Goal: Transaction & Acquisition: Purchase product/service

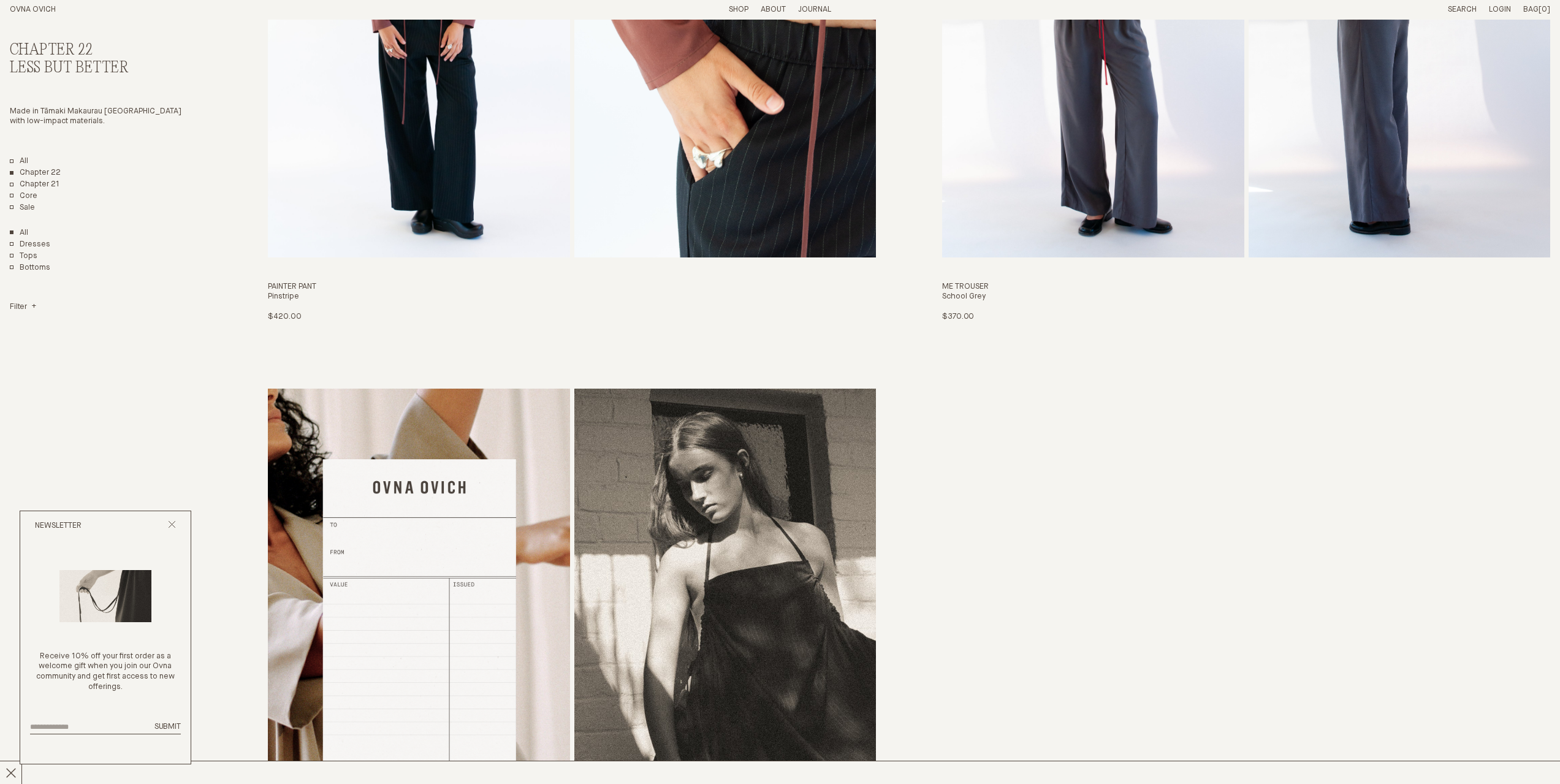
scroll to position [4412, 0]
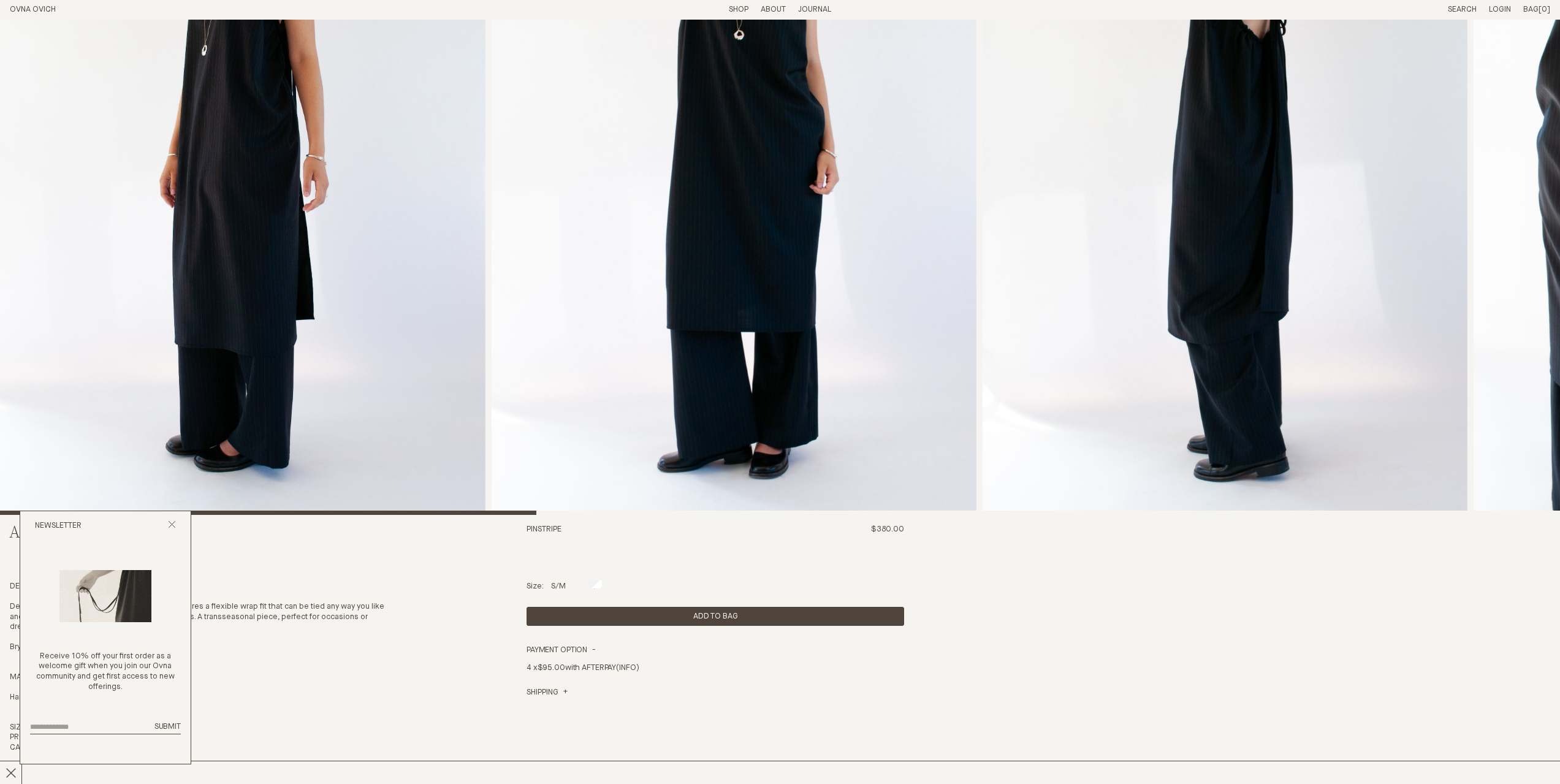
scroll to position [122, 0]
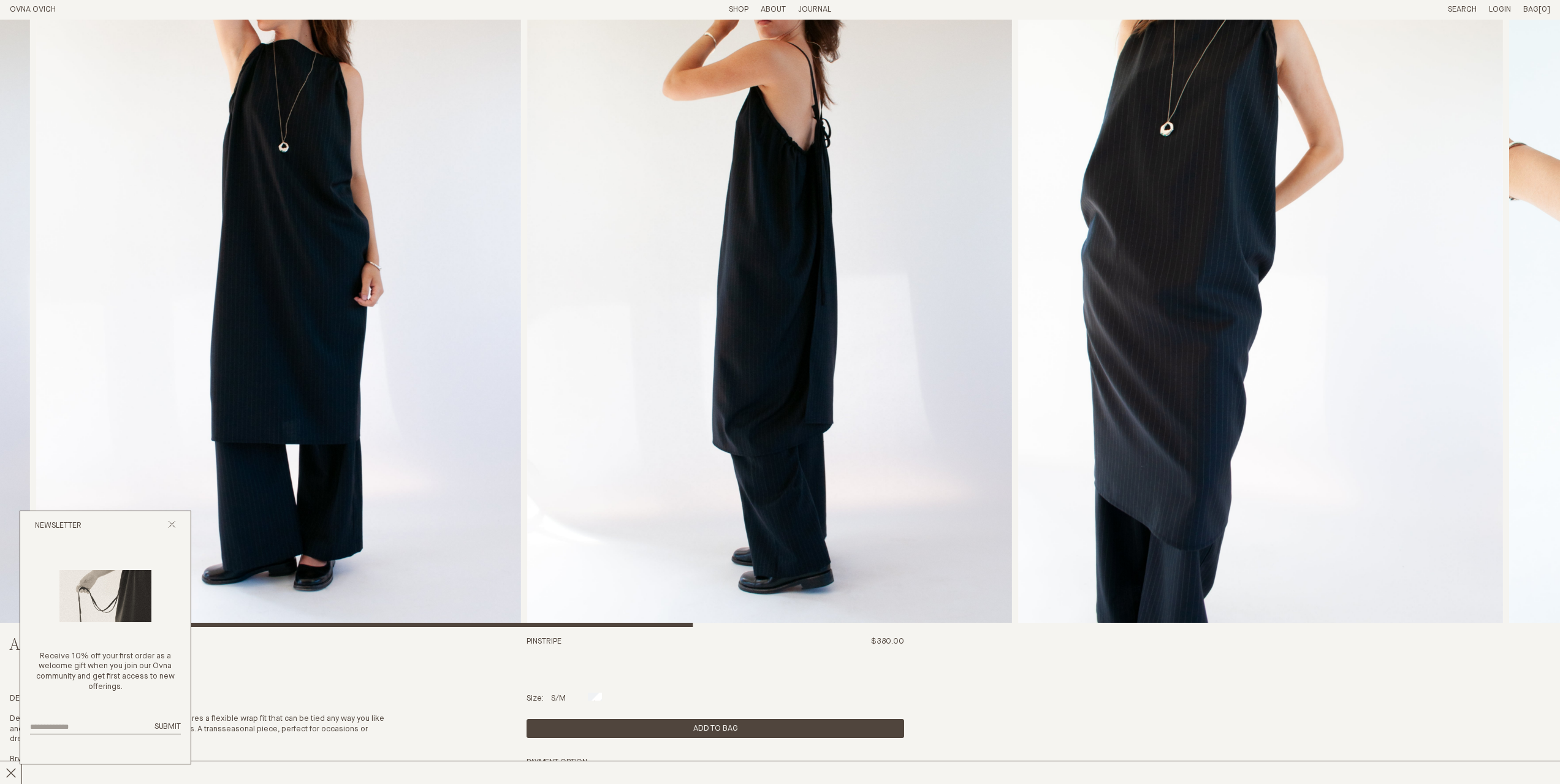
click at [474, 264] on img "2 / 8" at bounding box center [279, 262] width 485 height 730
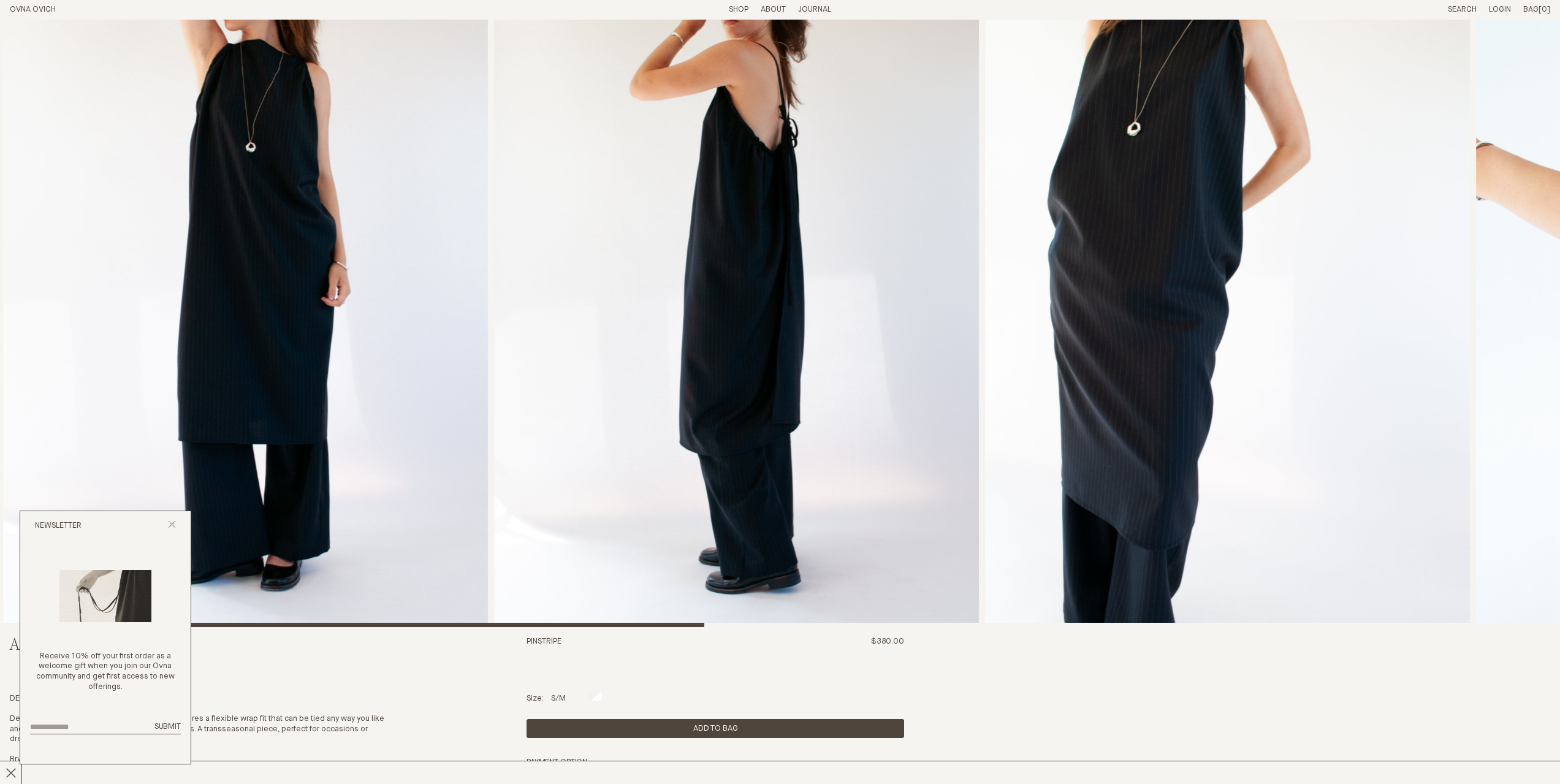
click at [985, 371] on img "4 / 8" at bounding box center [1228, 262] width 485 height 730
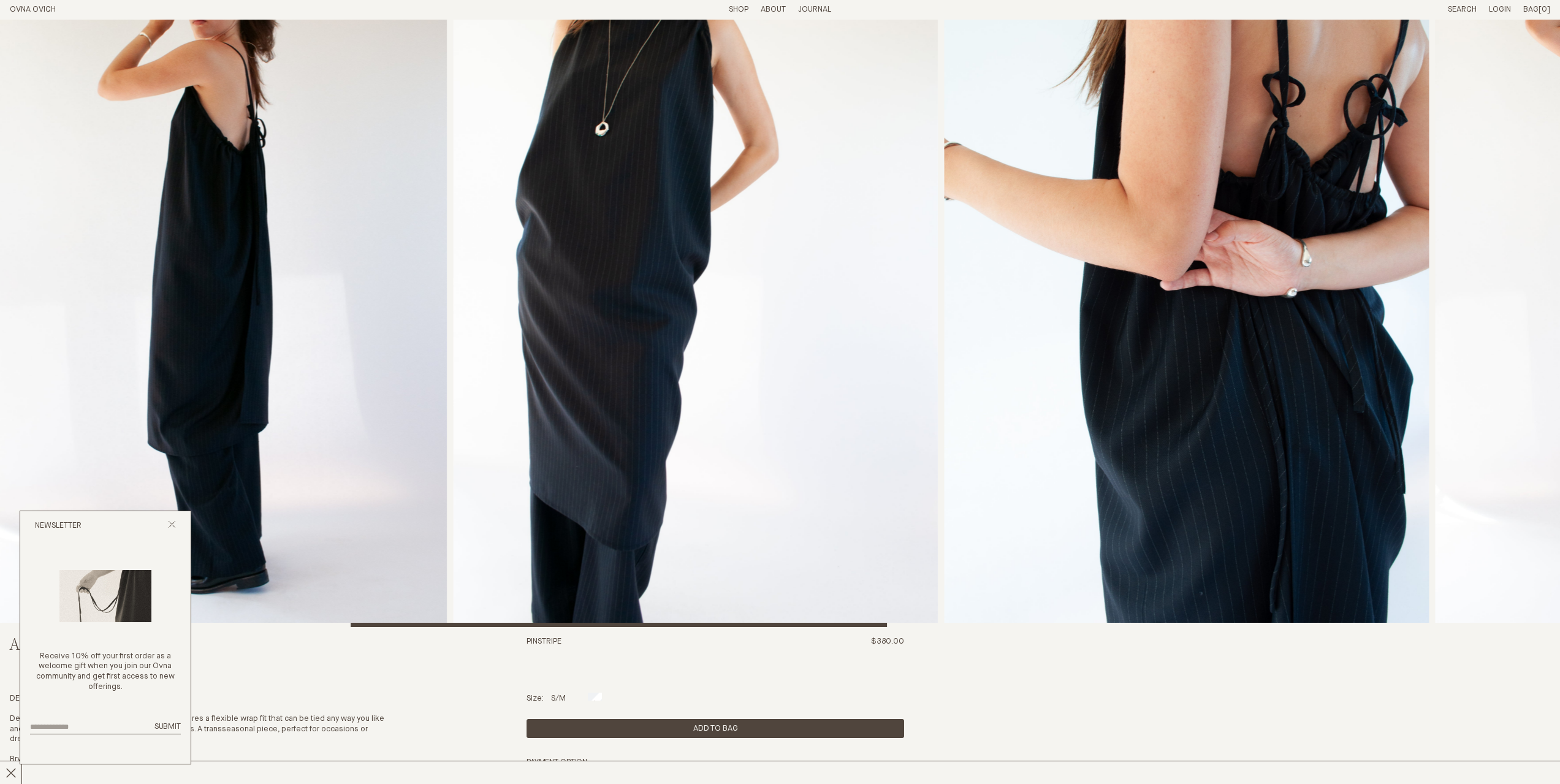
scroll to position [0, 0]
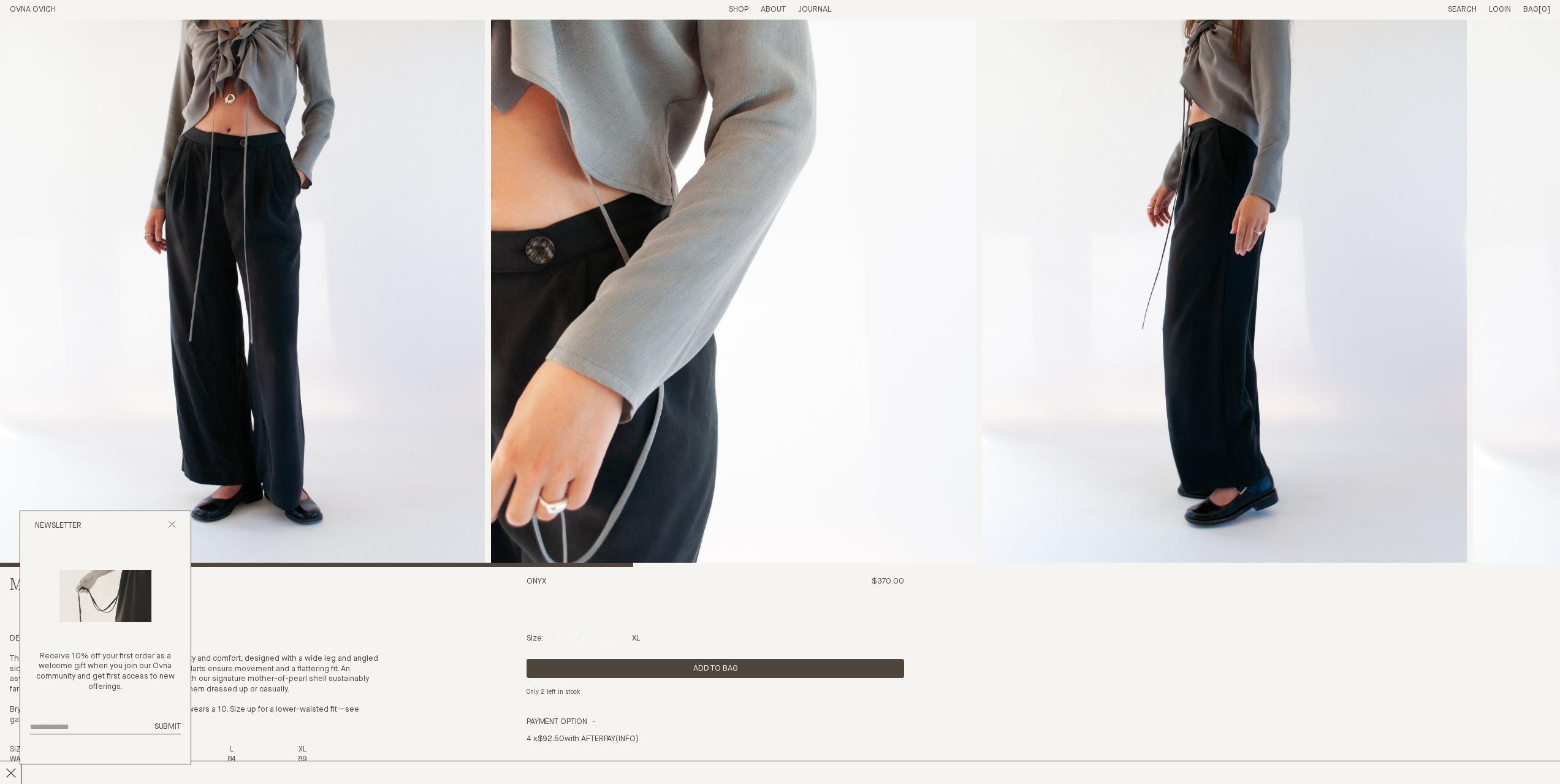
scroll to position [184, 0]
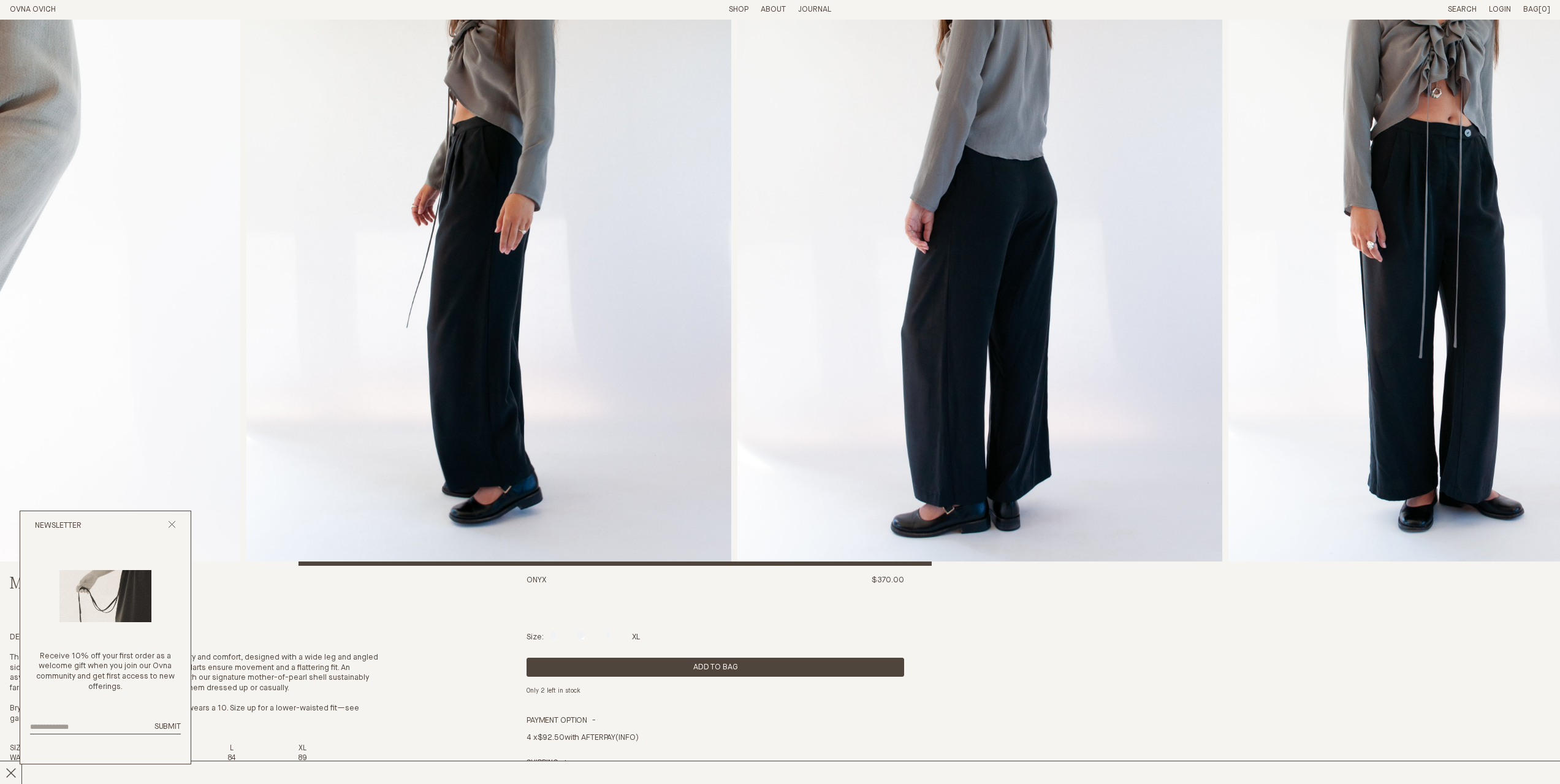
click at [477, 386] on img "3 / 8" at bounding box center [489, 201] width 485 height 730
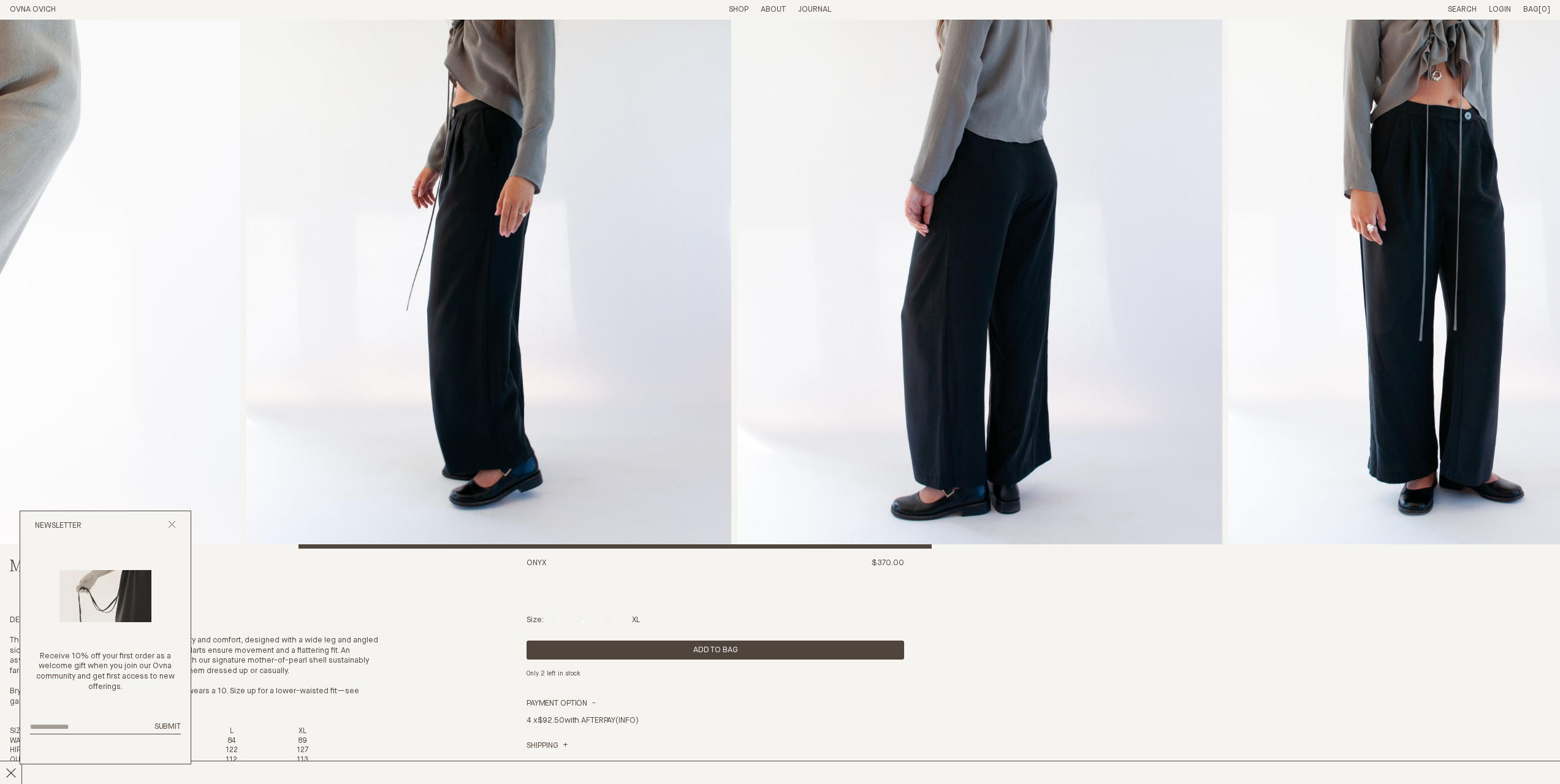
scroll to position [62, 0]
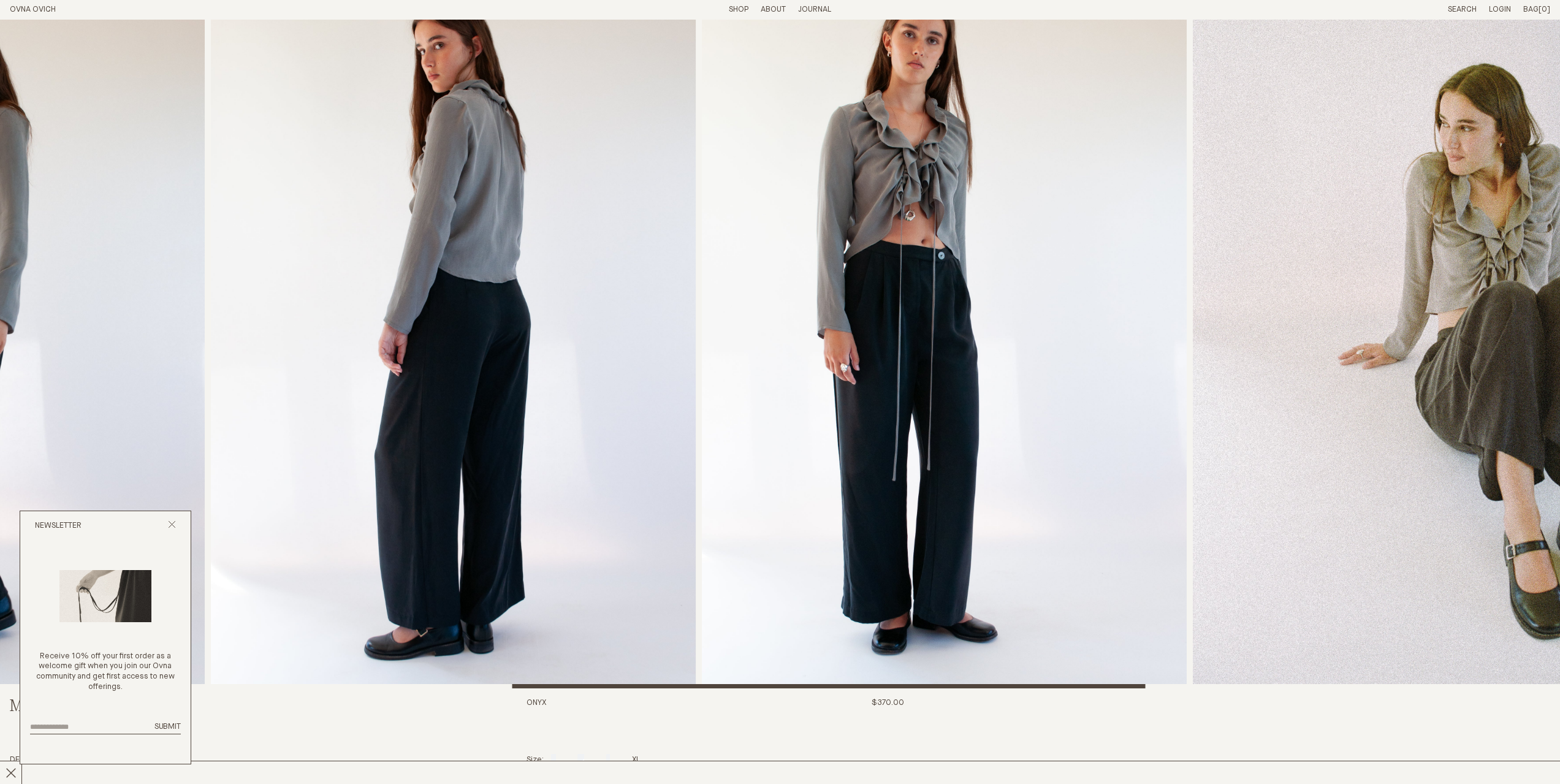
click at [470, 480] on img "4 / 8" at bounding box center [453, 323] width 485 height 730
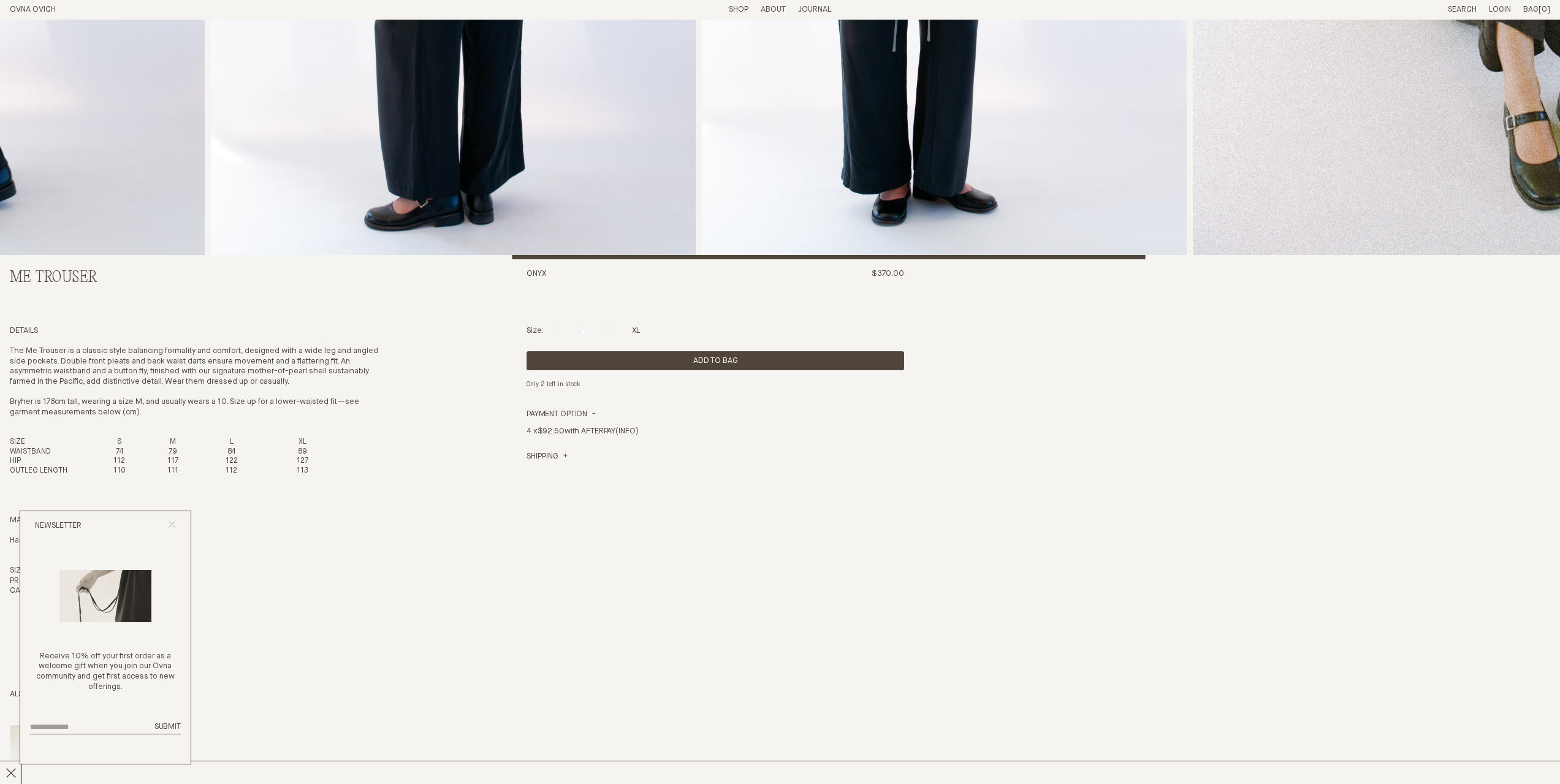
click at [170, 525] on icon "Close popup" at bounding box center [172, 524] width 8 height 8
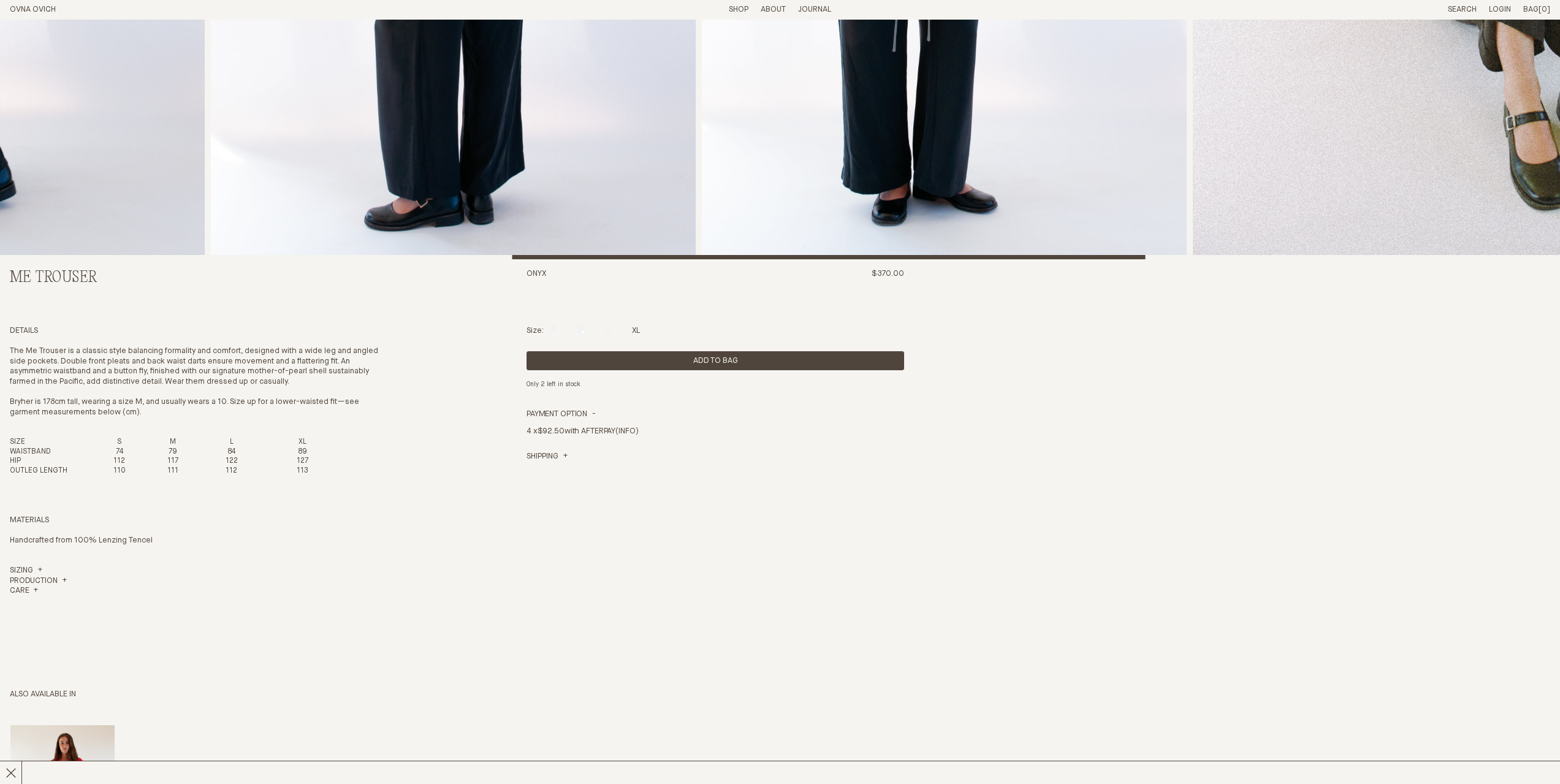
scroll to position [122, 0]
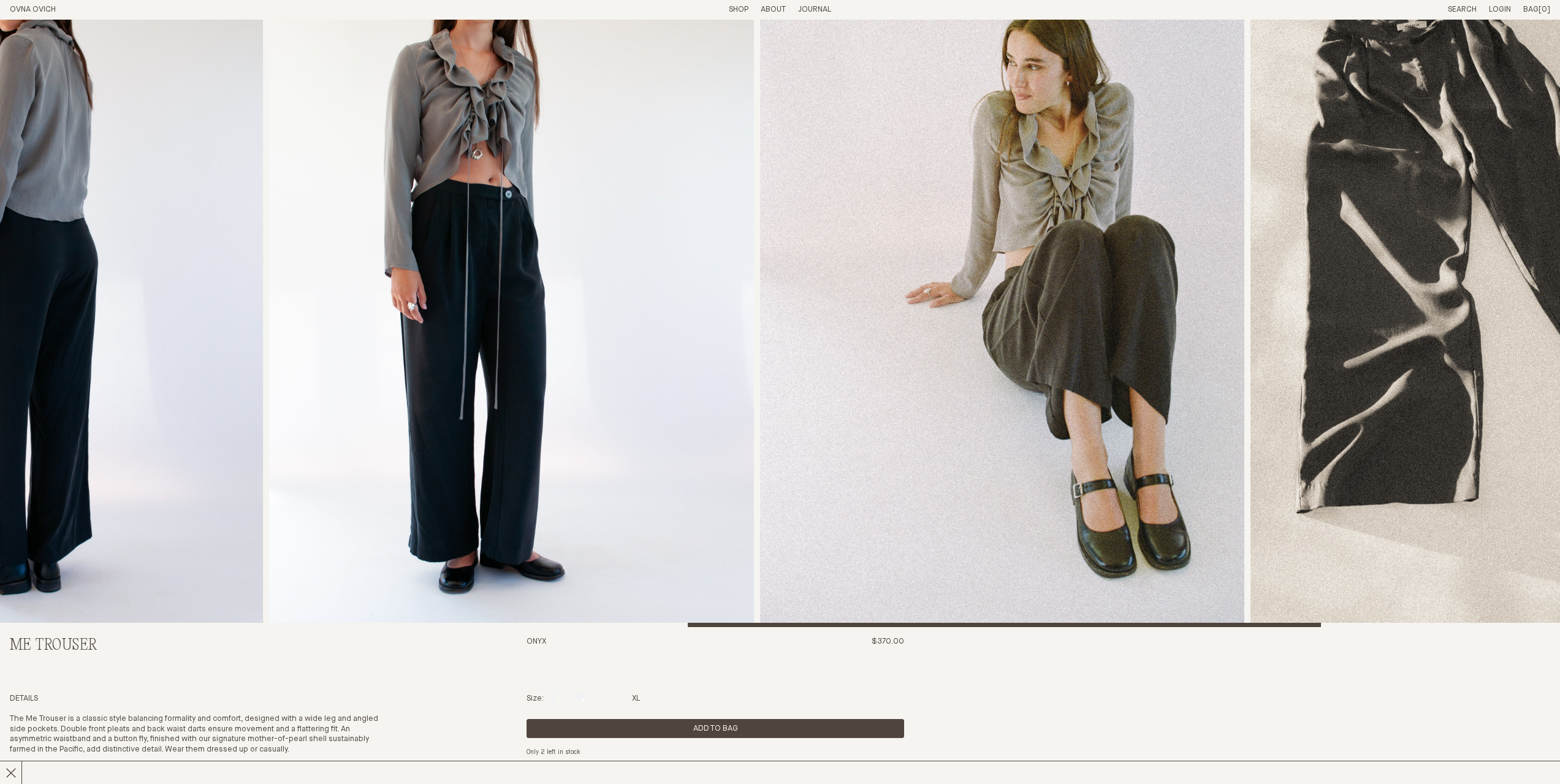
click at [633, 428] on img "5 / 8" at bounding box center [511, 262] width 485 height 730
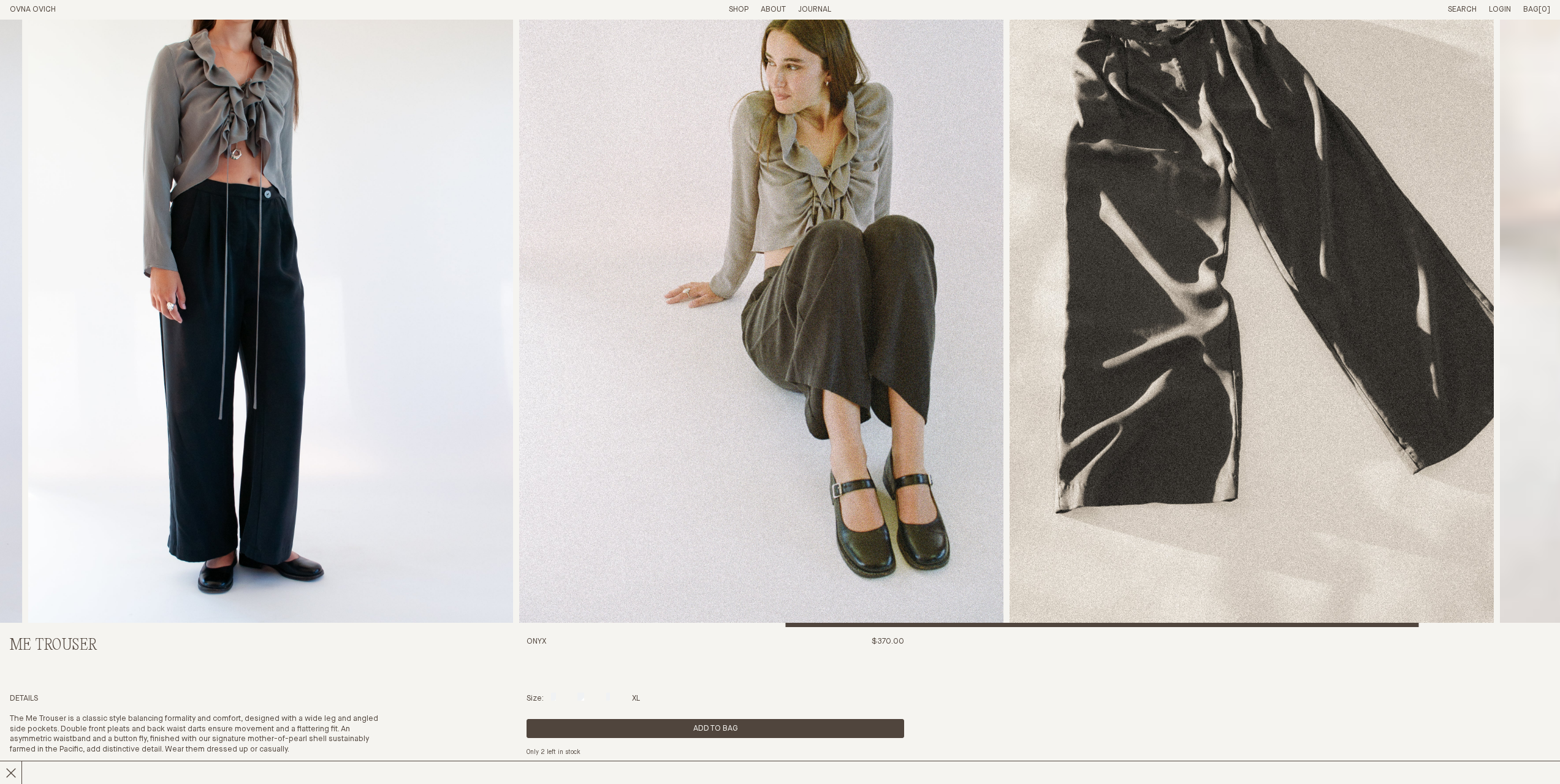
click at [882, 384] on img "6 / 8" at bounding box center [761, 262] width 484 height 730
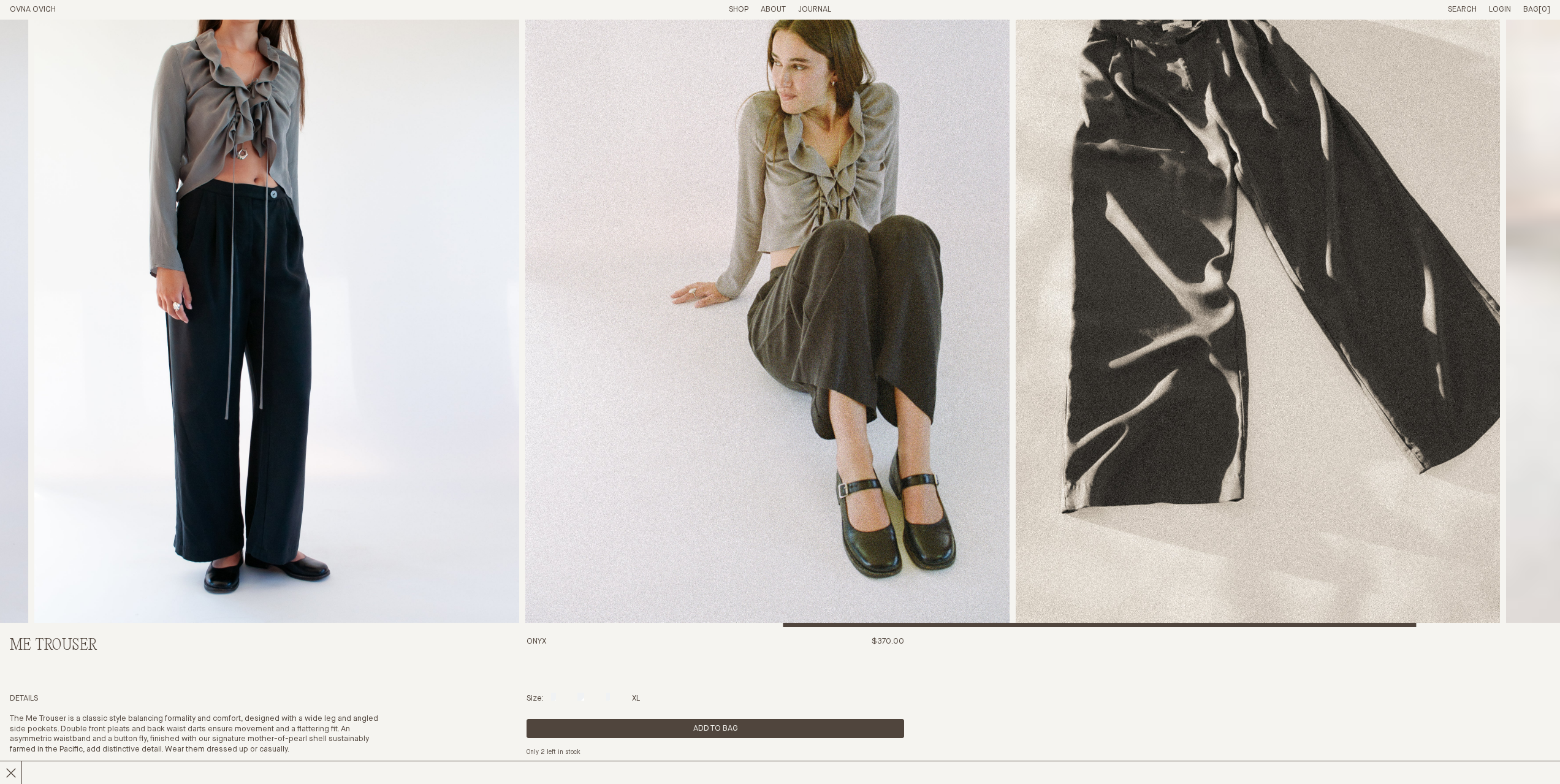
click at [1010, 355] on img "6 / 8" at bounding box center [767, 262] width 484 height 730
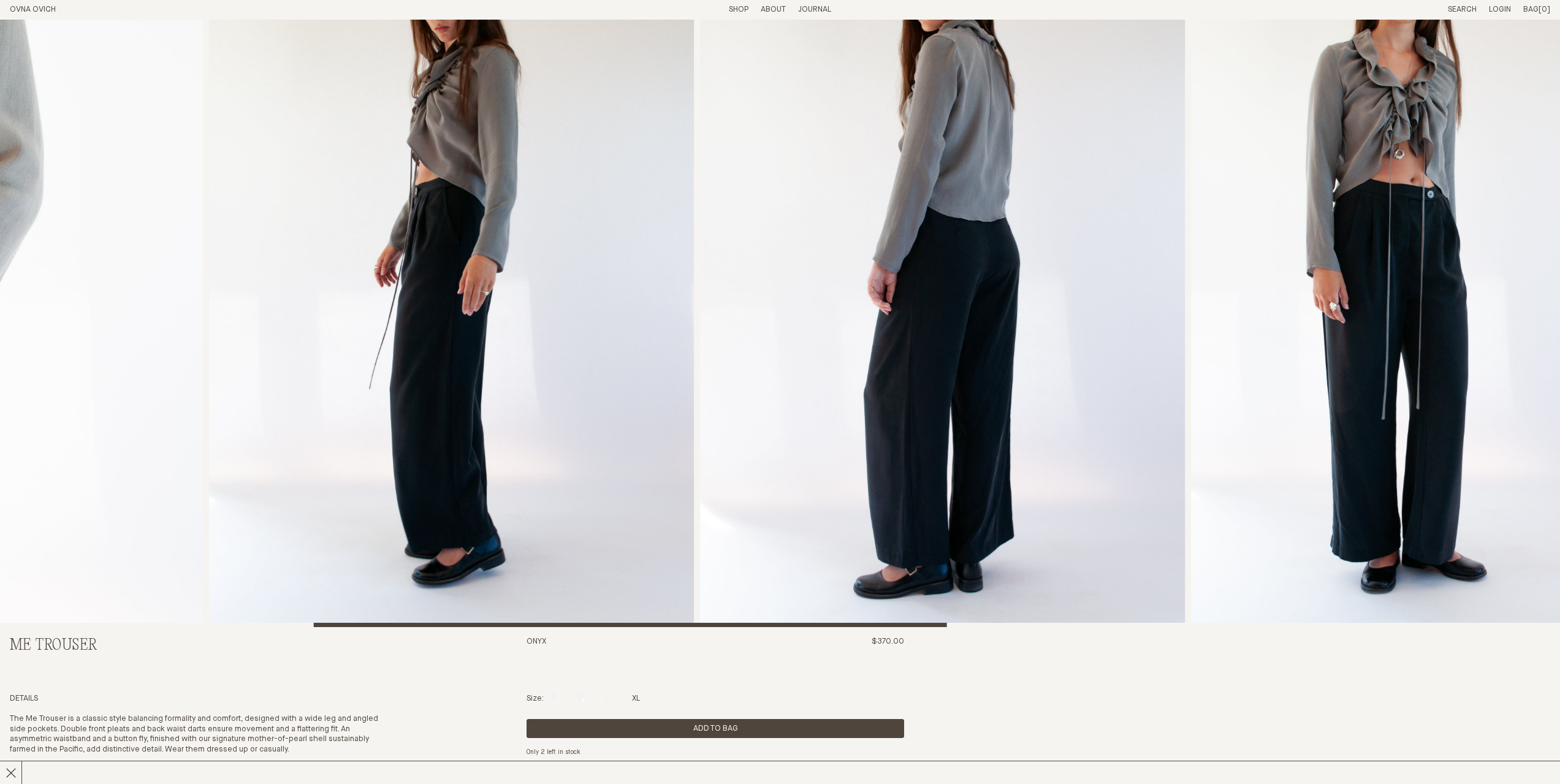
click at [1148, 375] on img "4 / 8" at bounding box center [942, 262] width 485 height 730
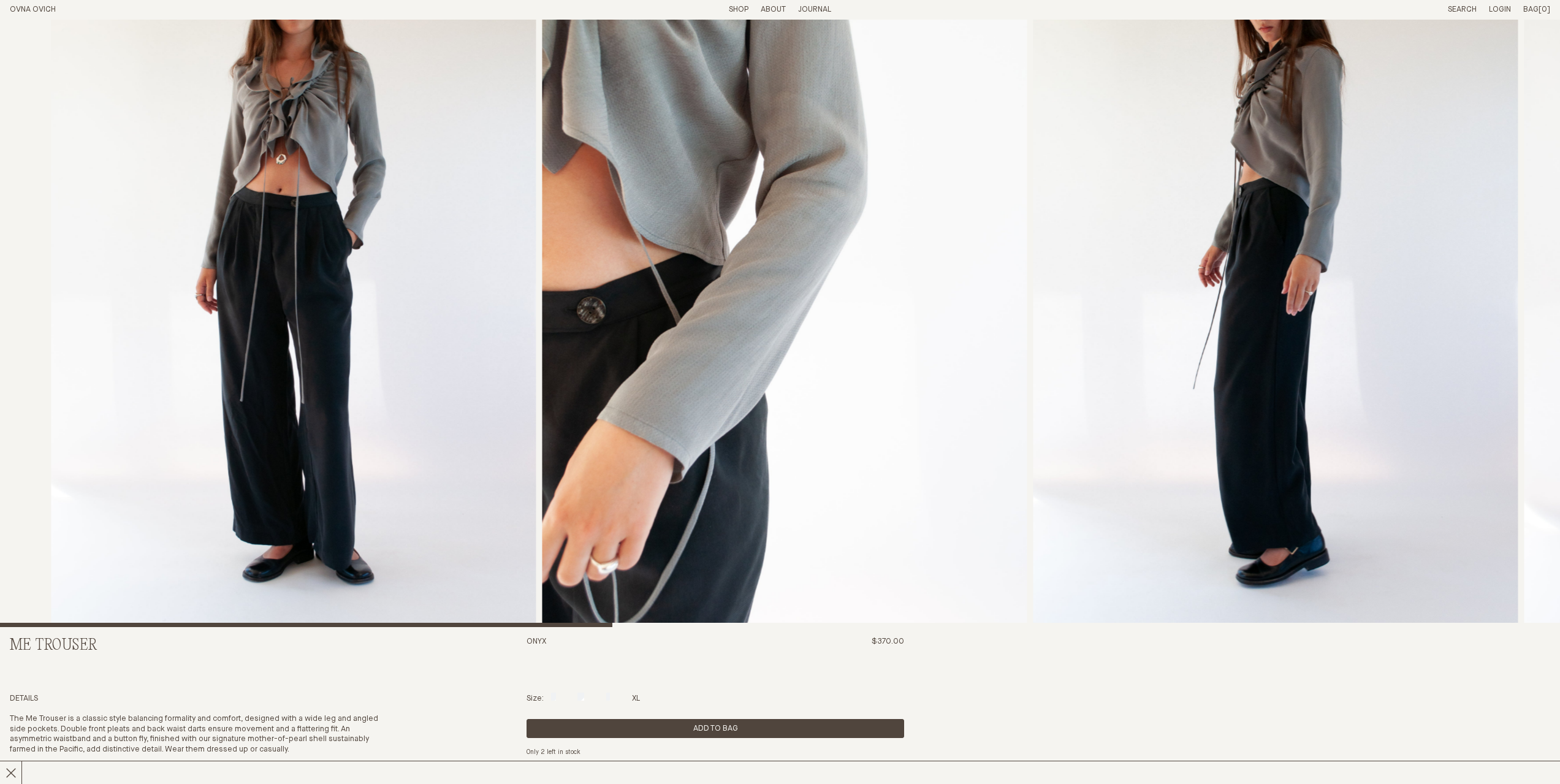
click at [1490, 368] on img "3 / 8" at bounding box center [1276, 262] width 485 height 730
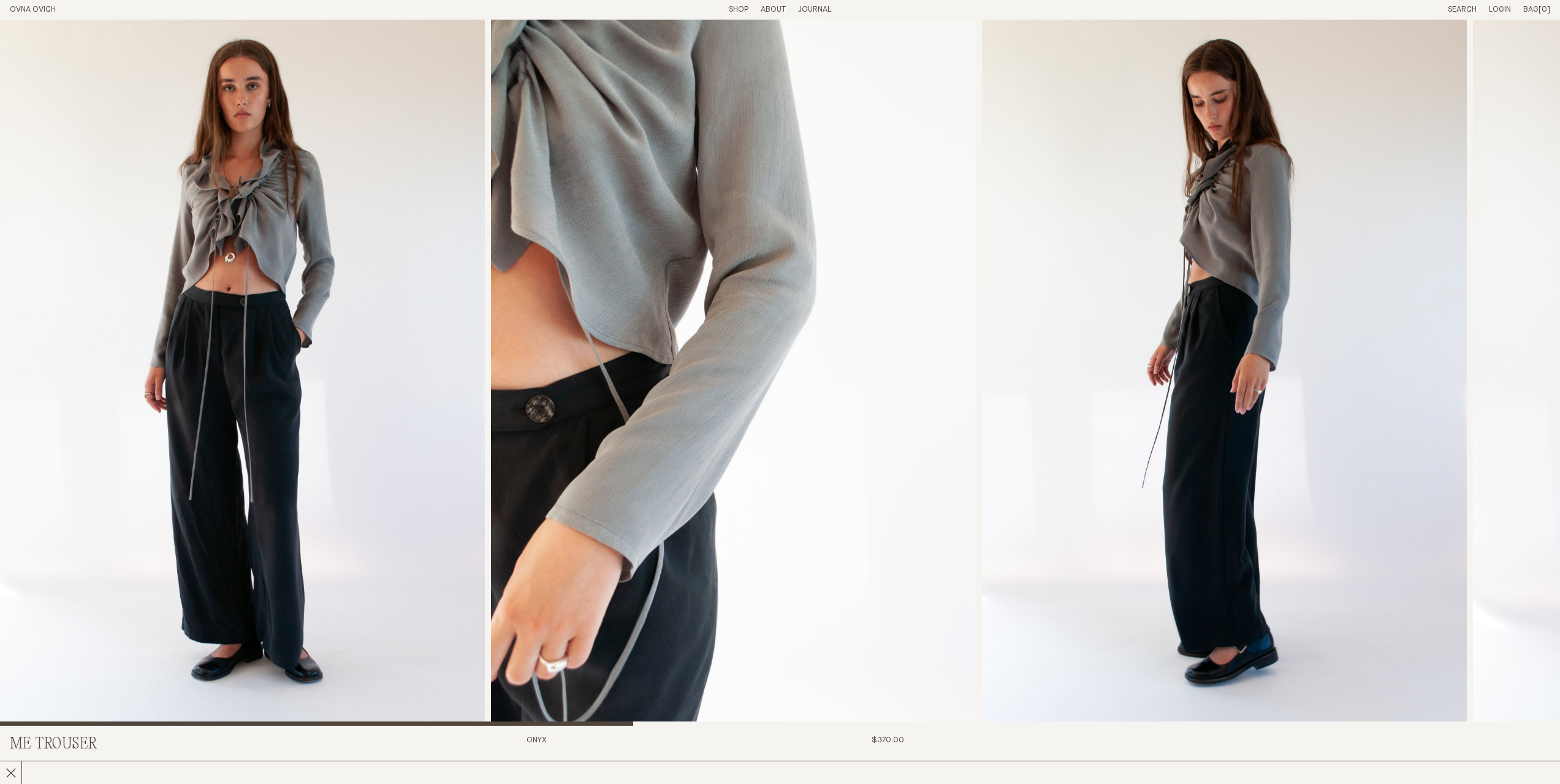
scroll to position [0, 0]
